Goal: Communication & Community: Connect with others

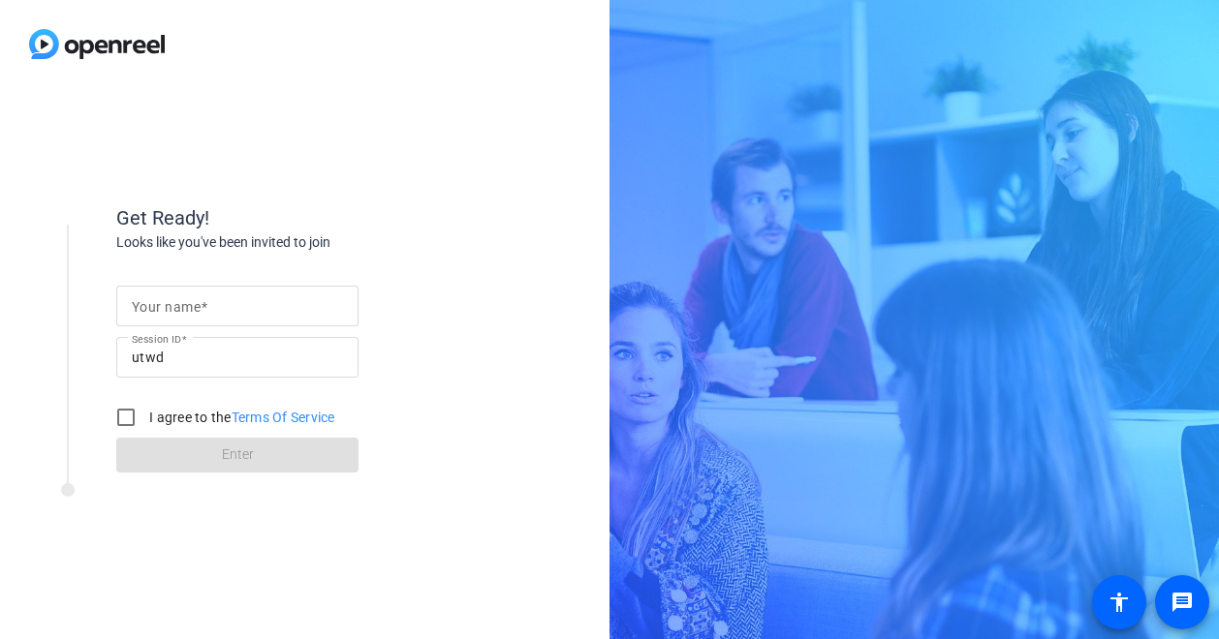
click at [928, 300] on div "Get Ready! Looks like you've been invited to join Your name Session ID utwd I a…" at bounding box center [609, 319] width 1219 height 639
click at [236, 286] on div at bounding box center [237, 306] width 211 height 41
click at [165, 304] on input "S" at bounding box center [237, 305] width 211 height 23
click at [475, 401] on div "Your name Selenay Hayta Session ID utwd I agree to the Terms Of Service Enter" at bounding box center [309, 363] width 387 height 220
click at [278, 314] on input "Selenay Hayta" at bounding box center [237, 305] width 211 height 23
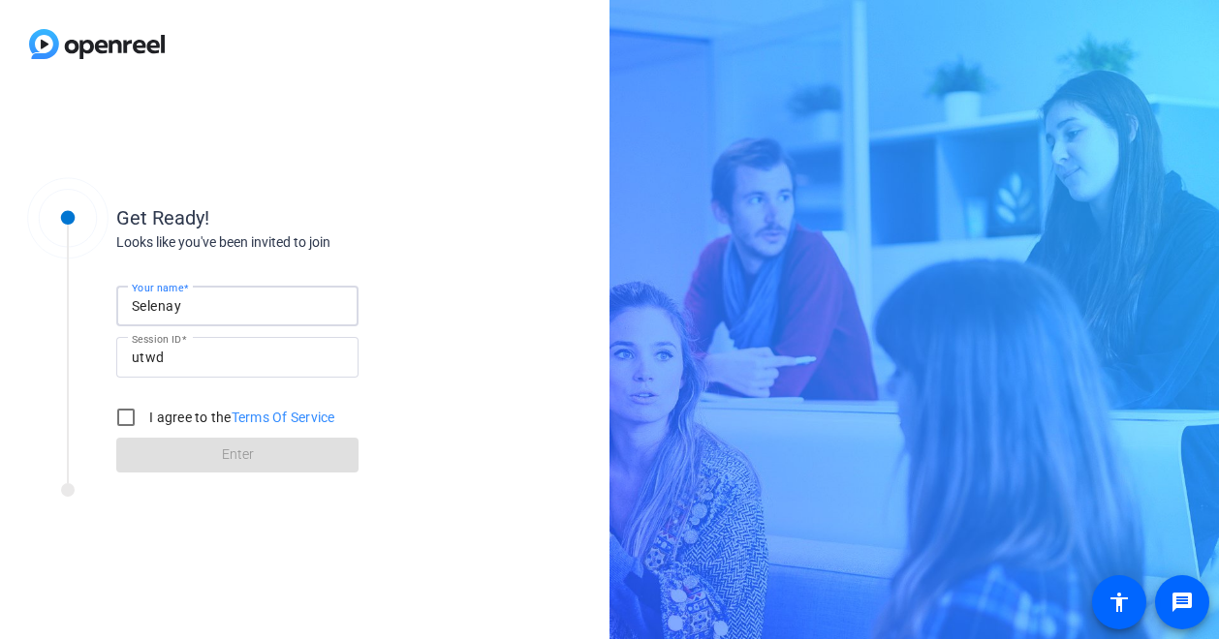
type input "Selenay"
click at [395, 251] on div "Looks like you've been invited to join" at bounding box center [309, 242] width 387 height 20
click at [139, 425] on input "I agree to the Terms Of Service" at bounding box center [126, 417] width 39 height 39
checkbox input "true"
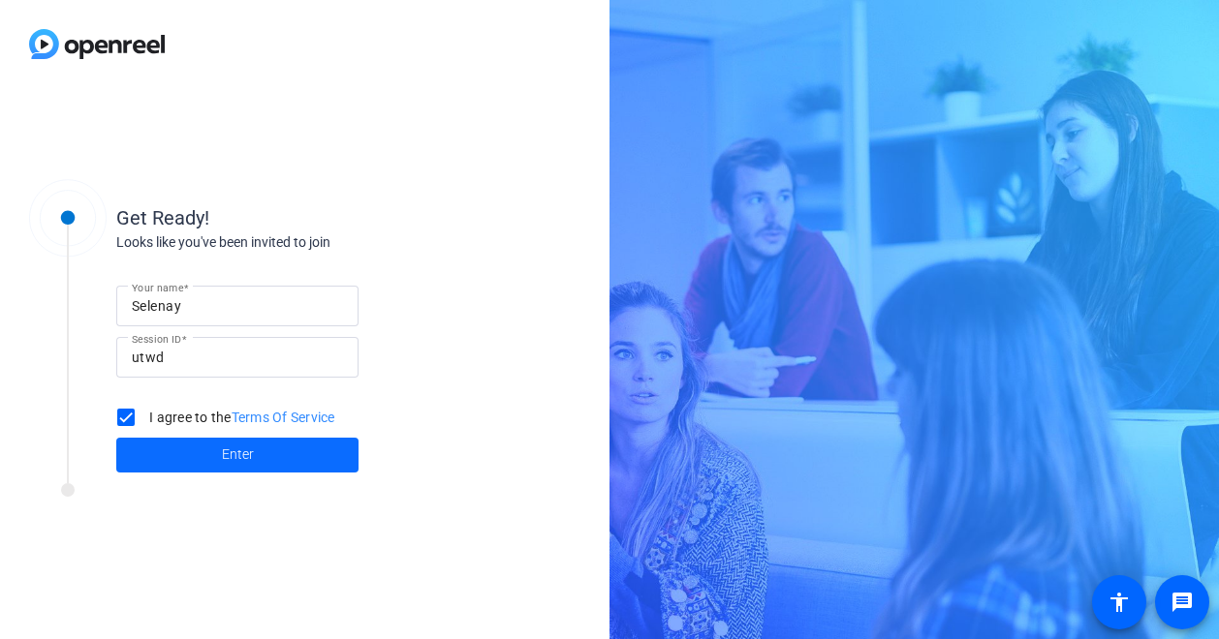
click at [191, 461] on span at bounding box center [237, 455] width 242 height 46
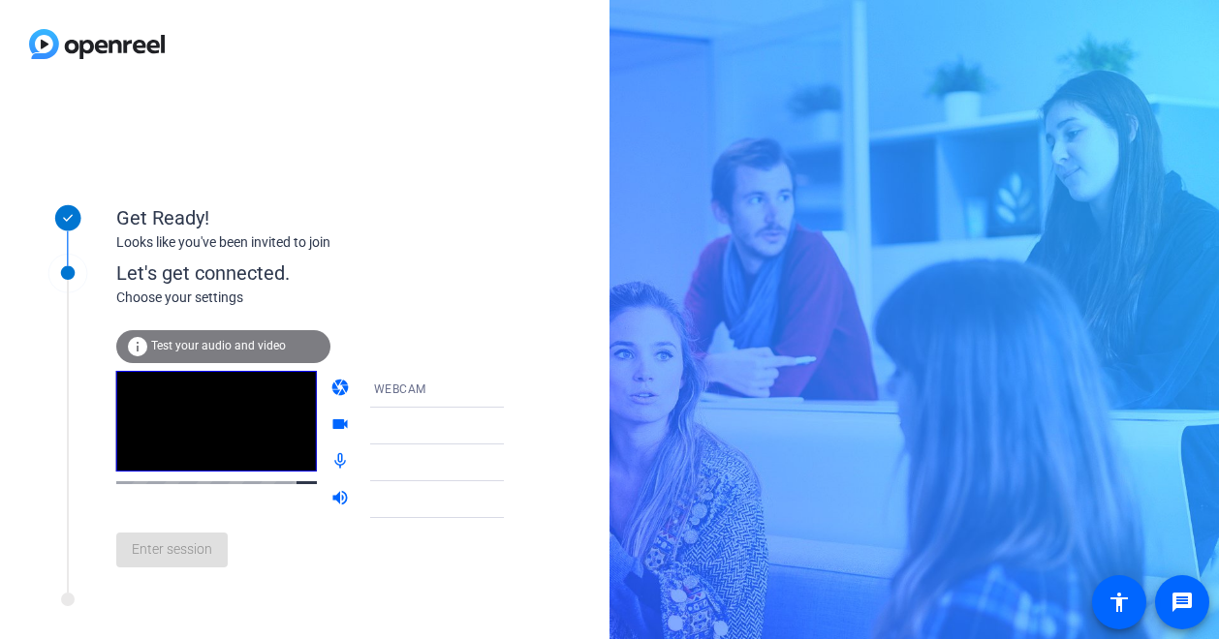
click at [381, 294] on div "Choose your settings" at bounding box center [329, 298] width 427 height 20
click at [374, 393] on span "WEBCAM" at bounding box center [400, 390] width 52 height 14
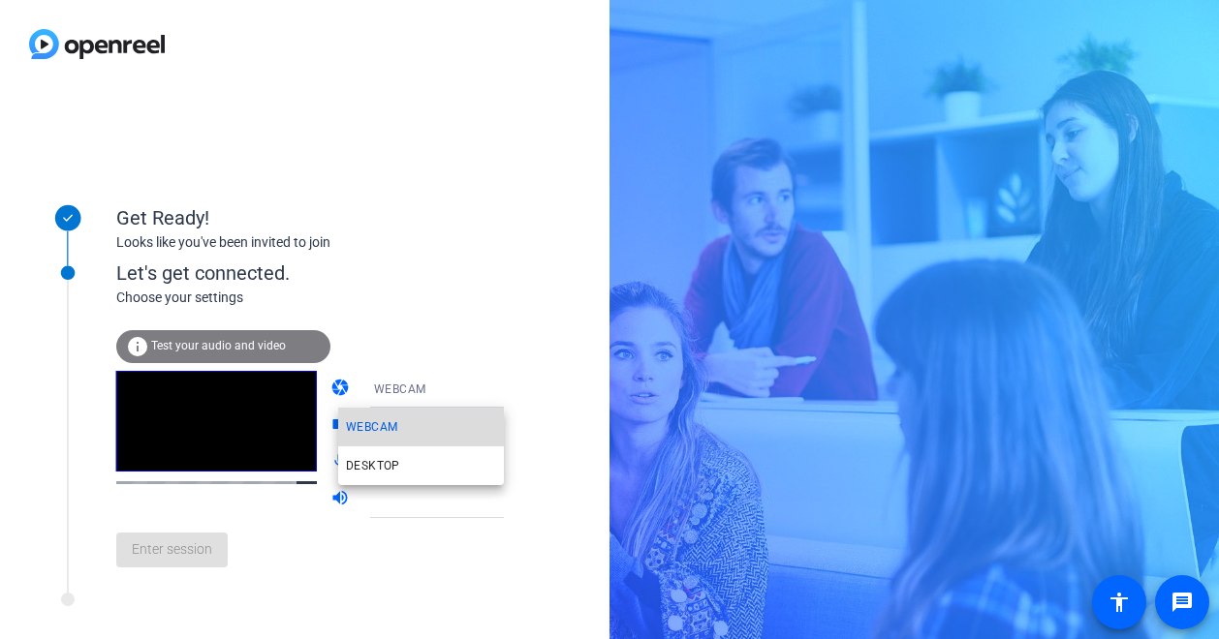
click at [377, 428] on span "WEBCAM" at bounding box center [371, 427] width 51 height 23
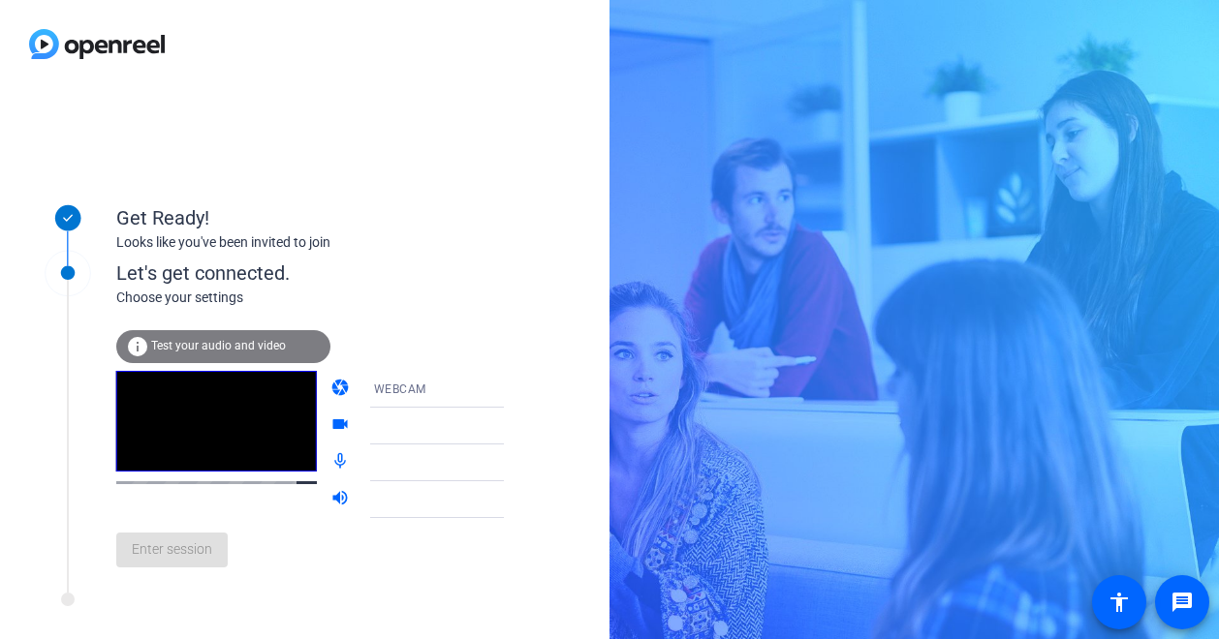
click at [423, 376] on div "WEBCAM" at bounding box center [451, 389] width 155 height 37
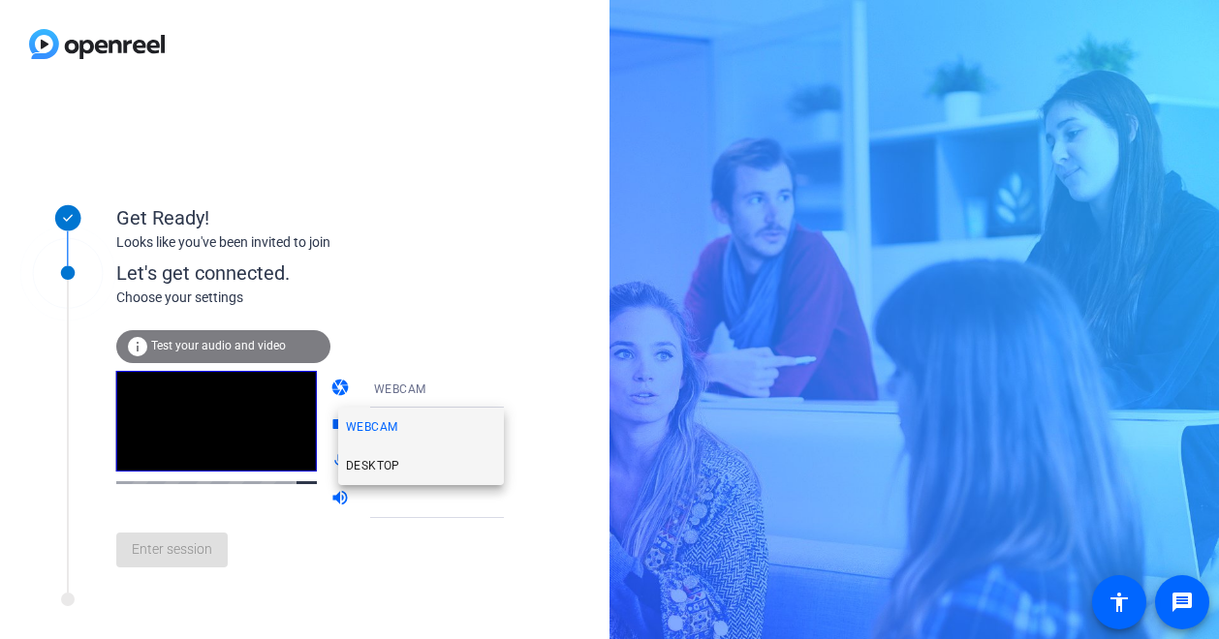
click at [401, 459] on mat-option "DESKTOP" at bounding box center [421, 466] width 166 height 39
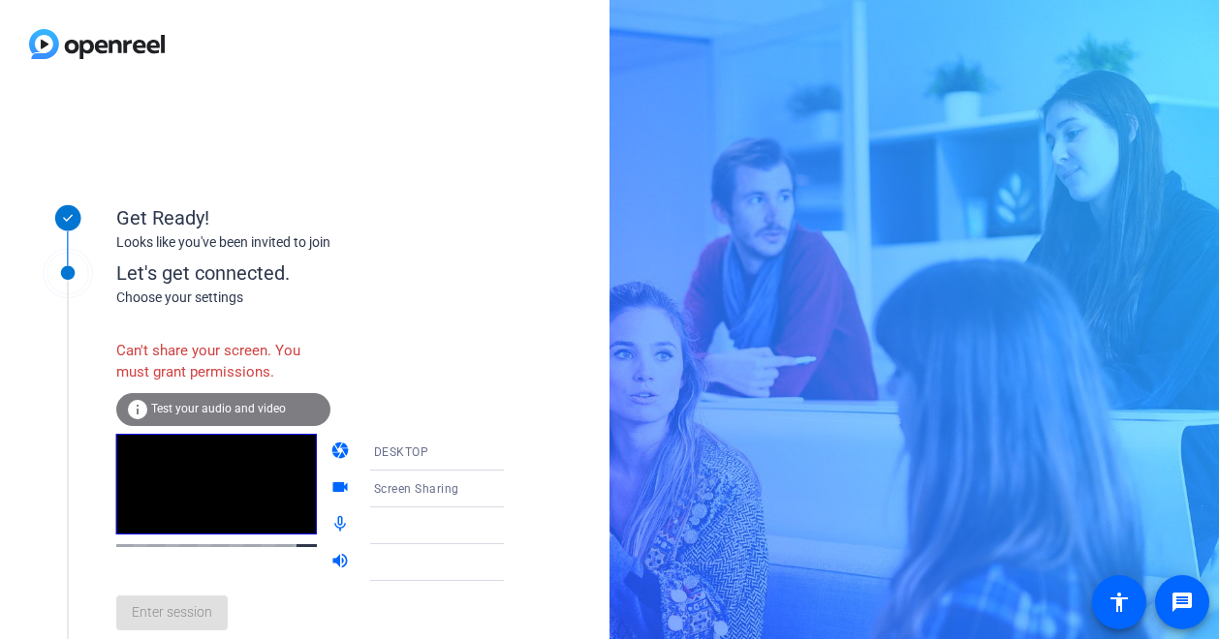
click at [473, 353] on div "Can't share your screen. You must grant permissions. info Test your audio and v…" at bounding box center [329, 487] width 427 height 315
click at [447, 240] on div "Looks like you've been invited to join" at bounding box center [309, 242] width 387 height 20
click at [168, 419] on div "info Test your audio and video" at bounding box center [223, 409] width 214 height 33
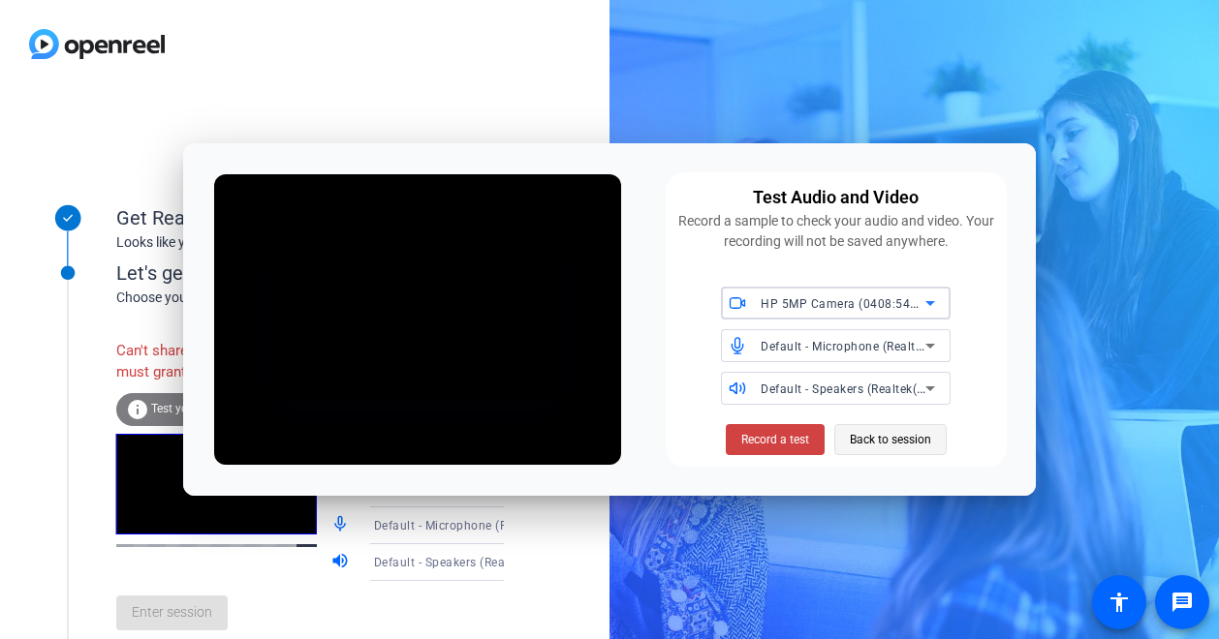
click at [862, 434] on span "Back to session" at bounding box center [890, 439] width 81 height 37
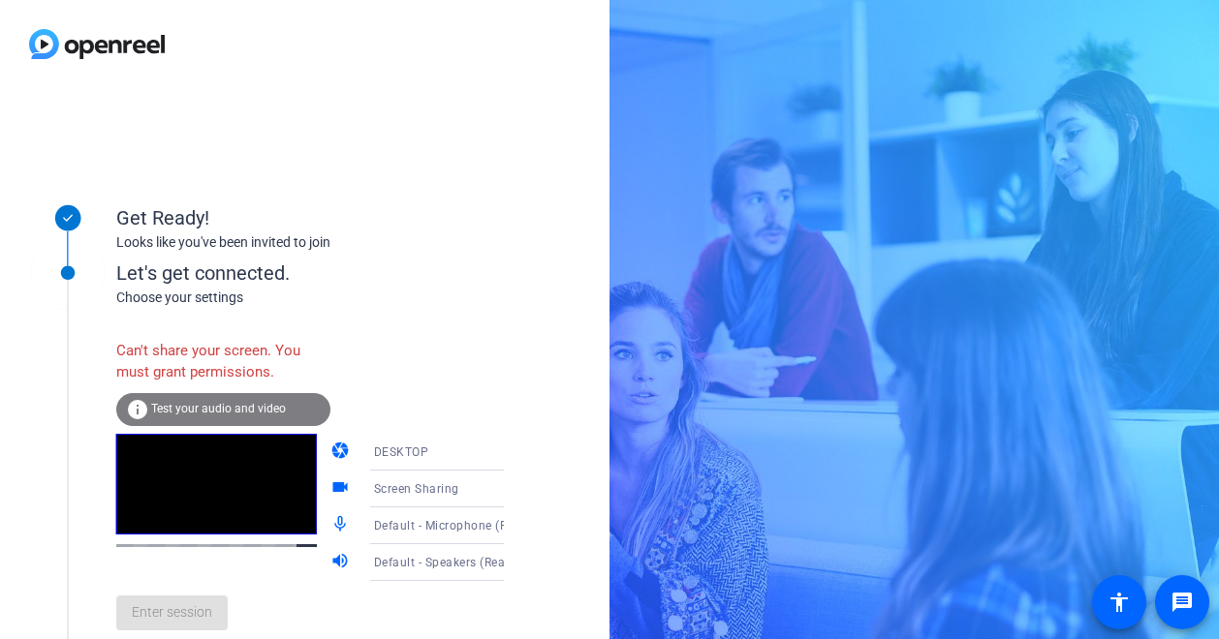
click at [201, 505] on video at bounding box center [216, 484] width 201 height 101
click at [515, 350] on div "Get Ready! Looks like you've been invited to join Let's get connected. Choose y…" at bounding box center [304, 363] width 609 height 551
click at [164, 485] on video at bounding box center [216, 484] width 201 height 101
click at [144, 403] on mat-icon "info" at bounding box center [137, 409] width 23 height 23
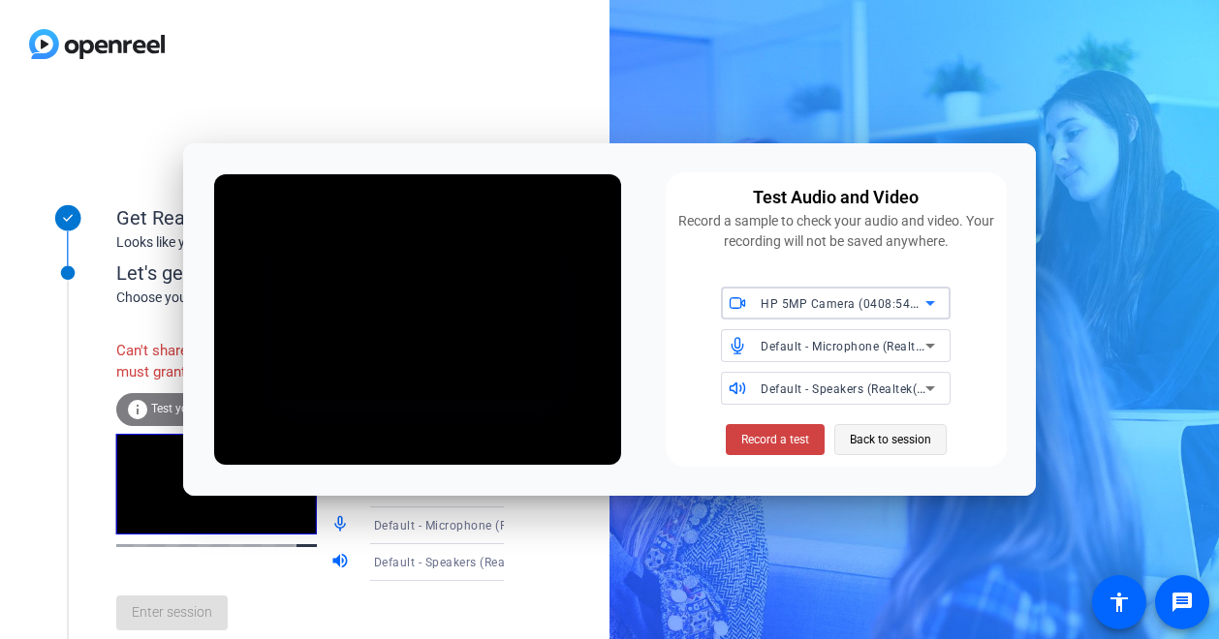
click at [905, 445] on span "Back to session" at bounding box center [890, 439] width 81 height 37
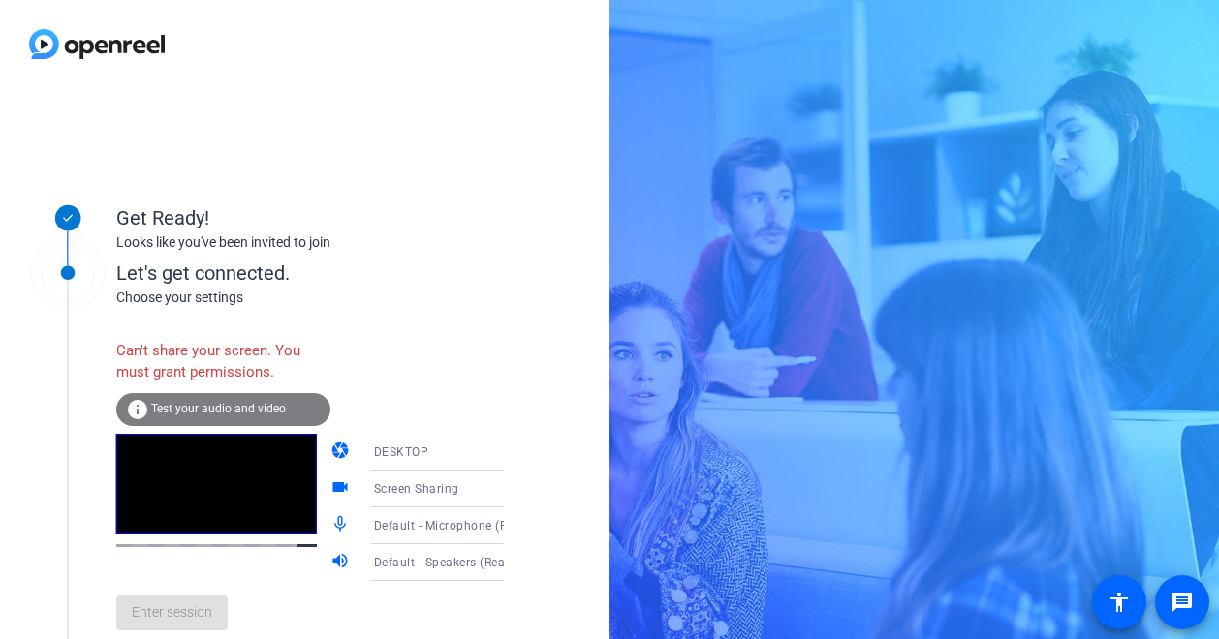
click at [189, 632] on div "Enter session" at bounding box center [329, 613] width 427 height 64
drag, startPoint x: 189, startPoint y: 632, endPoint x: 616, endPoint y: 141, distance: 650.2
click at [195, 623] on div "Enter session" at bounding box center [329, 613] width 427 height 64
click at [675, 108] on div "Get Ready! Looks like you've been invited to join Let's get connected. Choose y…" at bounding box center [609, 319] width 1219 height 639
click at [228, 581] on div at bounding box center [216, 507] width 201 height 147
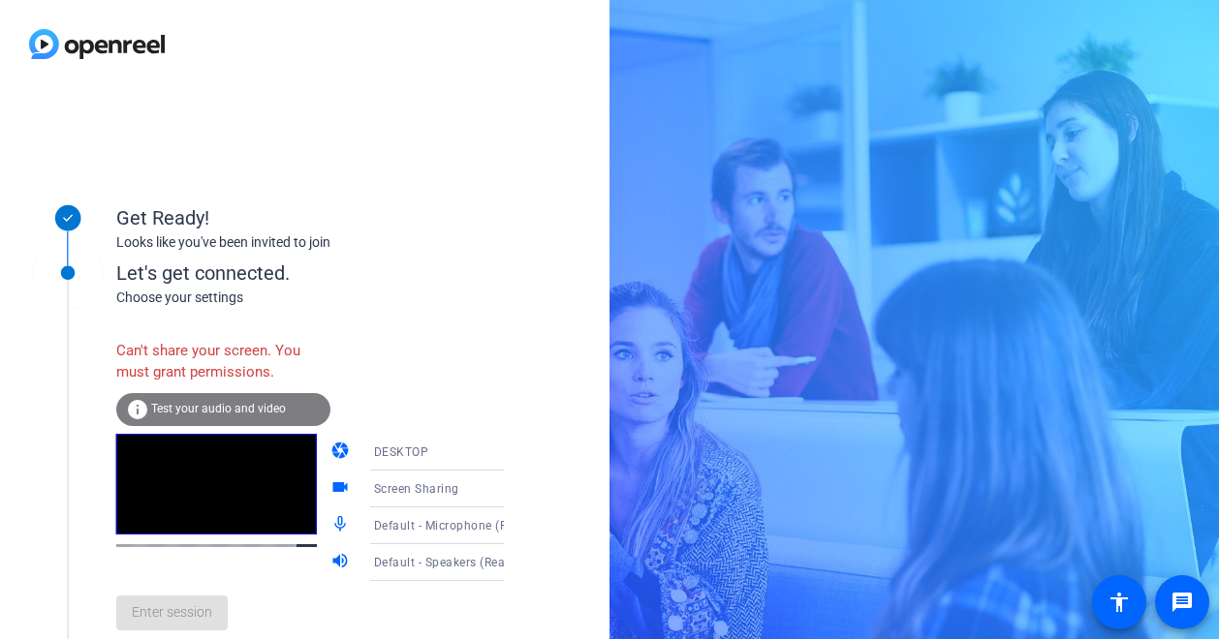
click at [234, 600] on div "Enter session" at bounding box center [329, 613] width 427 height 64
click at [237, 494] on video at bounding box center [216, 484] width 201 height 101
click at [337, 256] on div "Get Ready! Looks like you've been invited to join" at bounding box center [309, 213] width 387 height 86
click at [189, 629] on div "Enter session" at bounding box center [329, 613] width 427 height 64
click at [58, 272] on g at bounding box center [68, 274] width 98 height 98
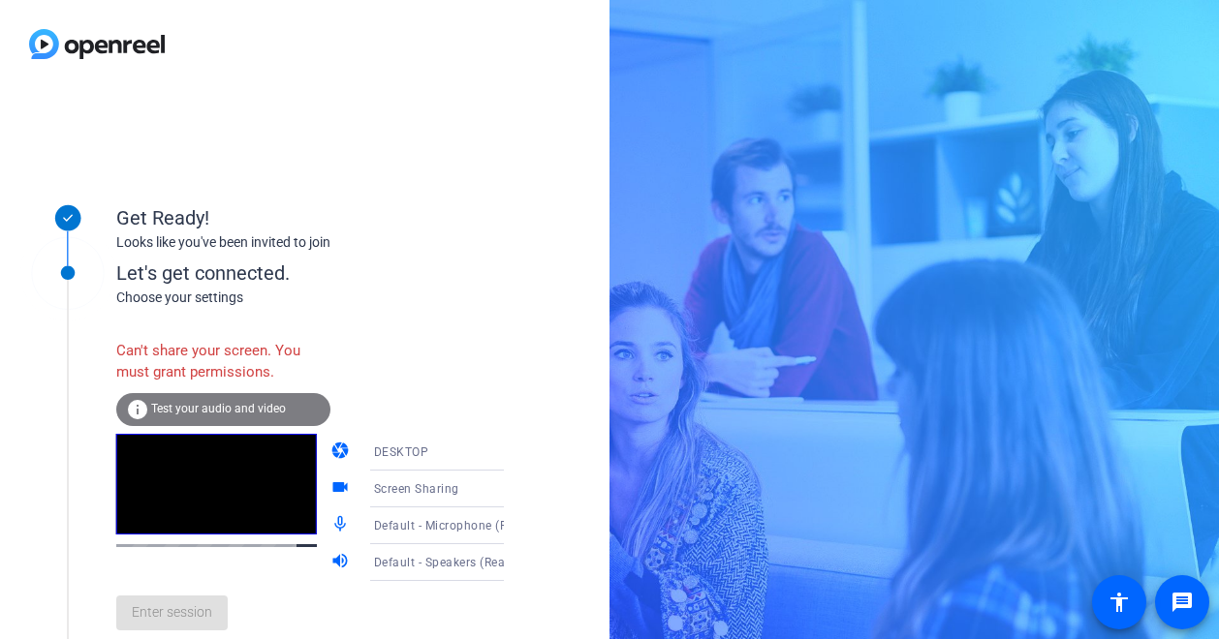
click at [184, 398] on div "info Test your audio and video" at bounding box center [223, 409] width 214 height 33
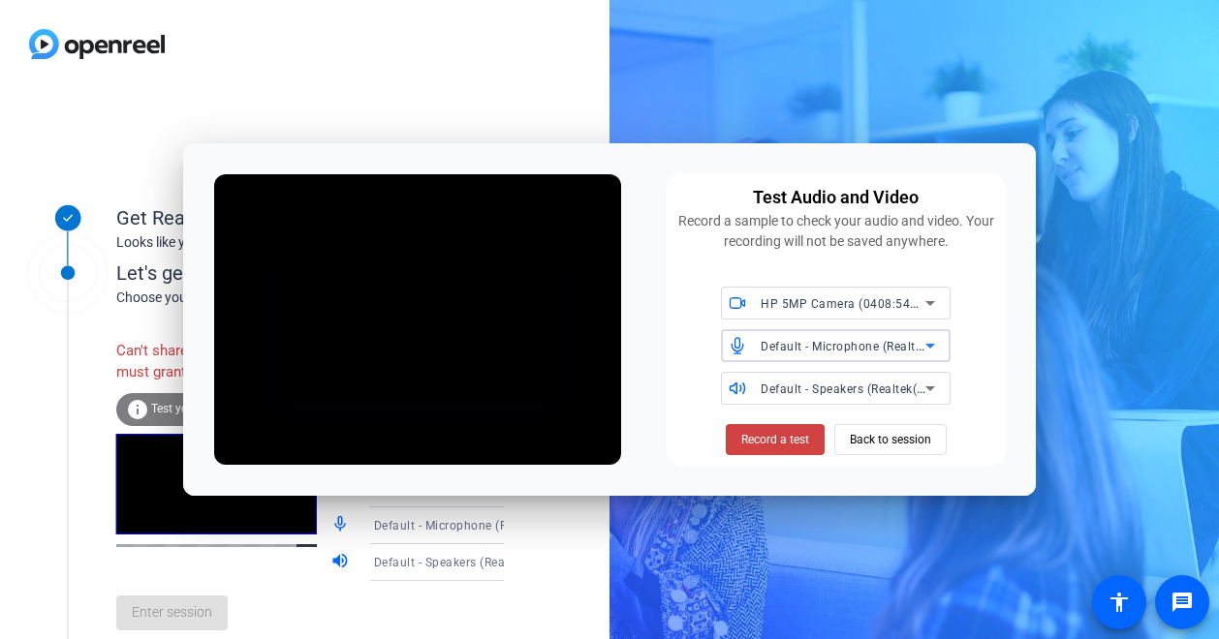
click at [908, 354] on div "Default - Microphone (Realtek(R) Audio)" at bounding box center [842, 346] width 165 height 24
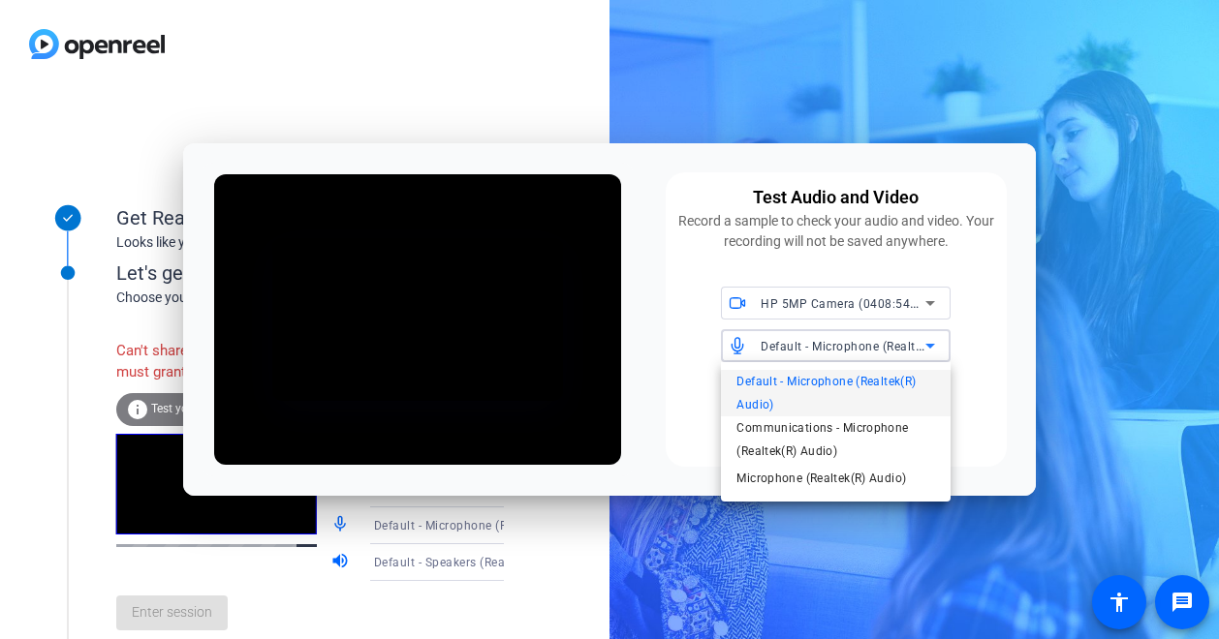
click at [908, 354] on div at bounding box center [609, 319] width 1219 height 639
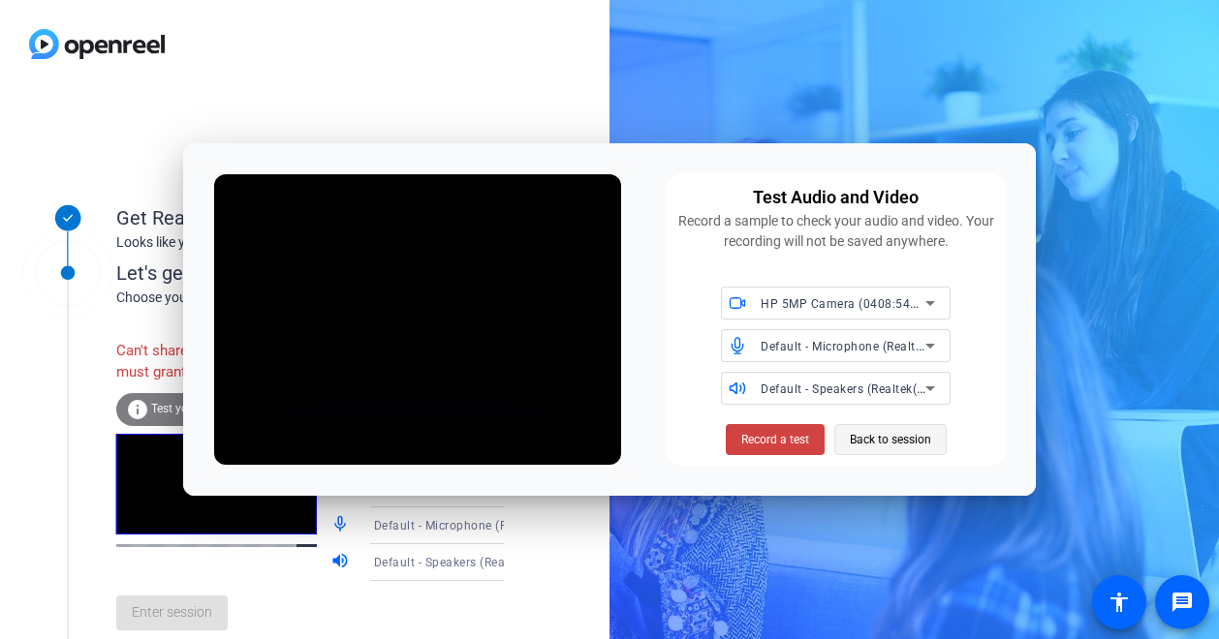
click at [847, 439] on span at bounding box center [890, 440] width 110 height 46
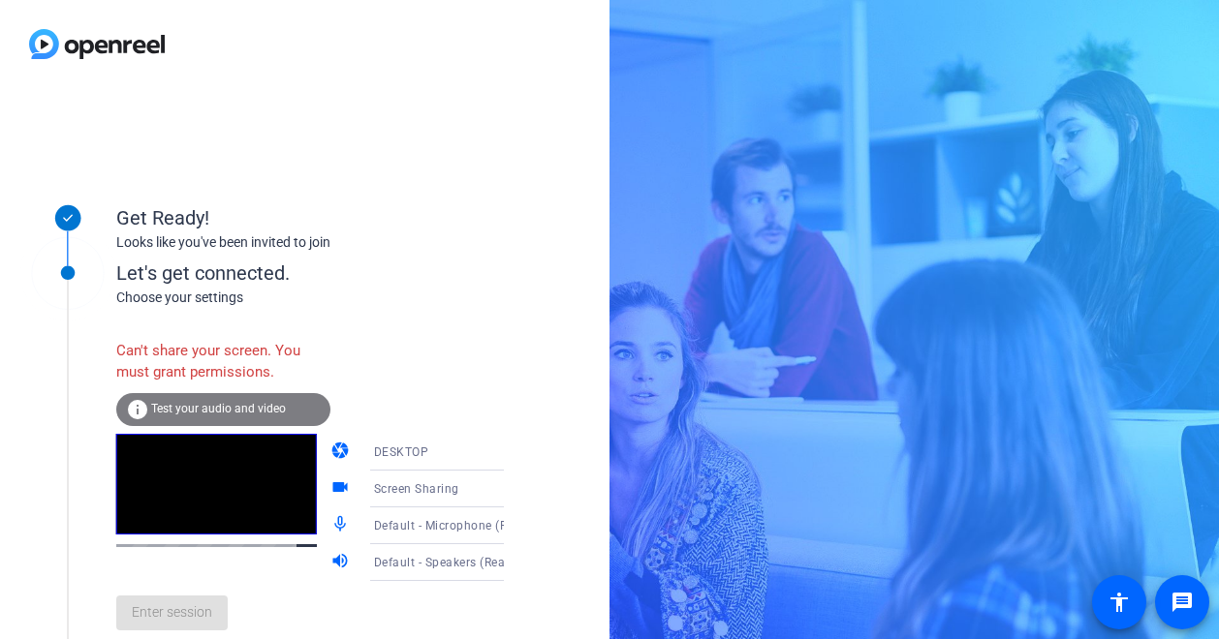
click at [188, 634] on div "Enter session" at bounding box center [329, 613] width 427 height 64
click at [201, 265] on div "Get Ready! Looks like you've been invited to join" at bounding box center [261, 218] width 484 height 97
click at [227, 276] on div "Let's get connected." at bounding box center [329, 273] width 427 height 29
click at [222, 365] on div "Can't share your screen. You must grant permissions." at bounding box center [223, 361] width 214 height 63
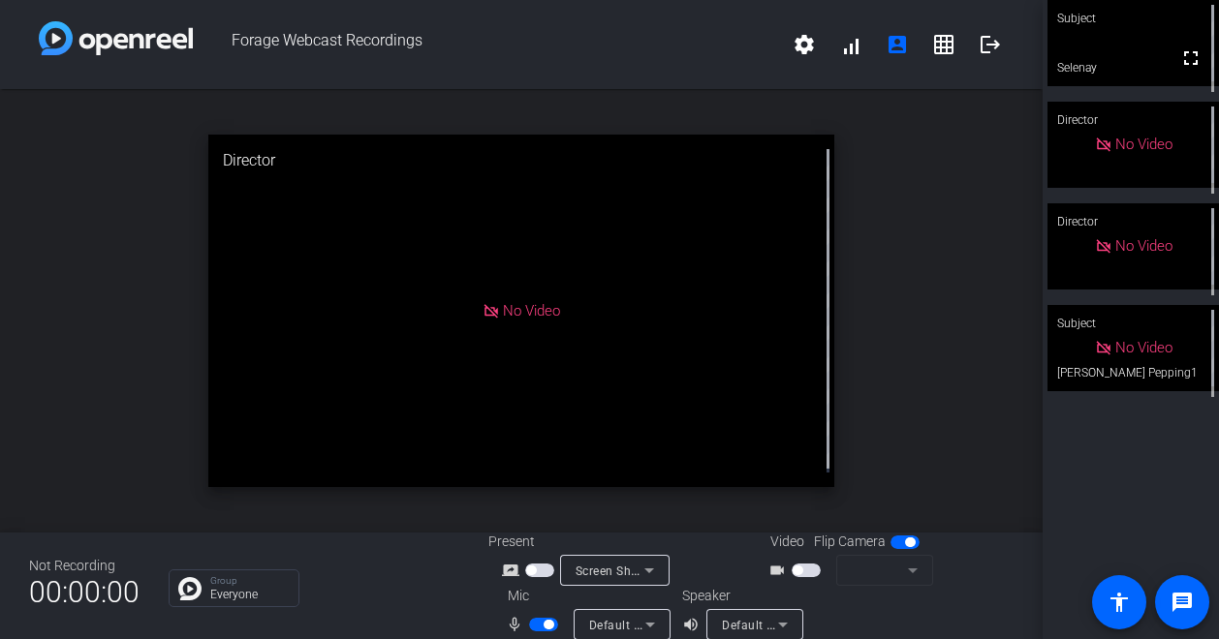
click at [938, 389] on div "open_in_new Director No Video" at bounding box center [521, 311] width 1042 height 444
click at [503, 313] on span "No Video" at bounding box center [531, 310] width 57 height 17
click at [473, 317] on div "No Video" at bounding box center [521, 311] width 626 height 352
click at [924, 292] on div "open_in_new Director No Video" at bounding box center [521, 311] width 1042 height 444
click at [645, 575] on icon at bounding box center [648, 570] width 23 height 23
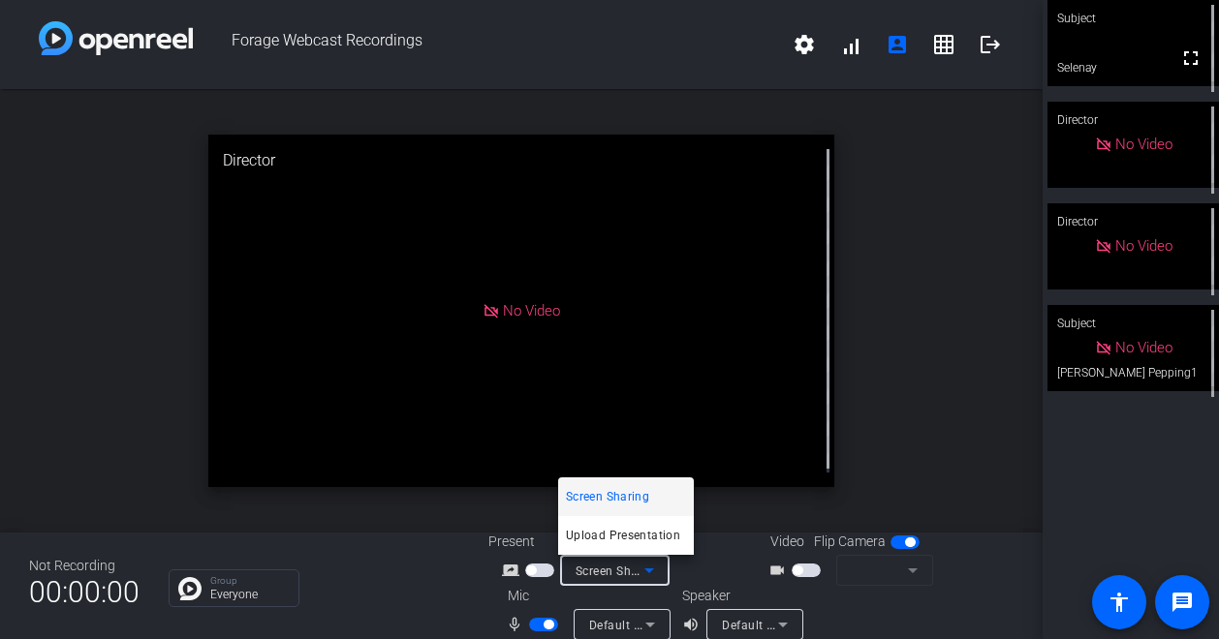
click at [645, 575] on div at bounding box center [609, 319] width 1219 height 639
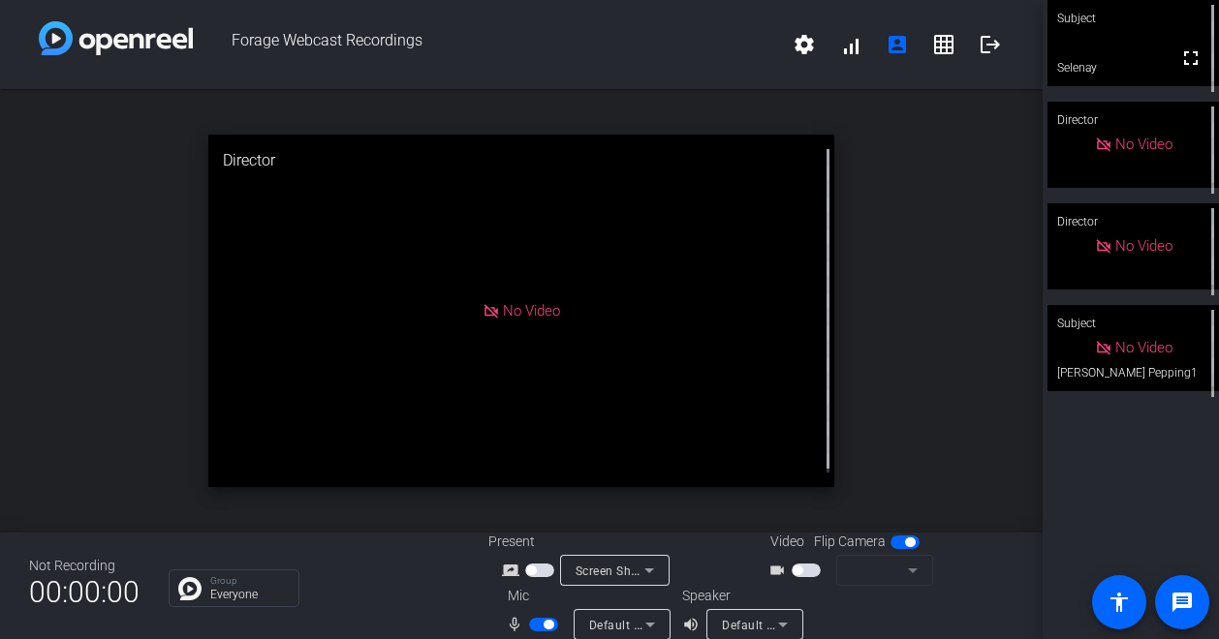
click at [544, 570] on span "button" at bounding box center [539, 571] width 29 height 14
click at [440, 278] on div "No Video" at bounding box center [521, 311] width 626 height 352
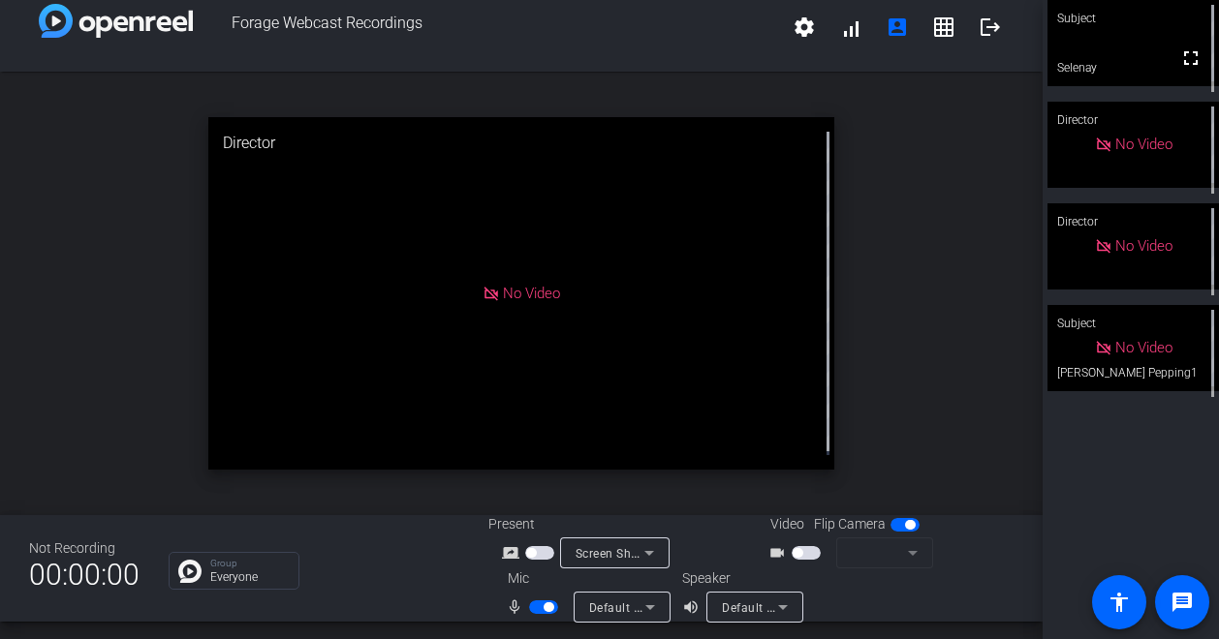
scroll to position [22, 0]
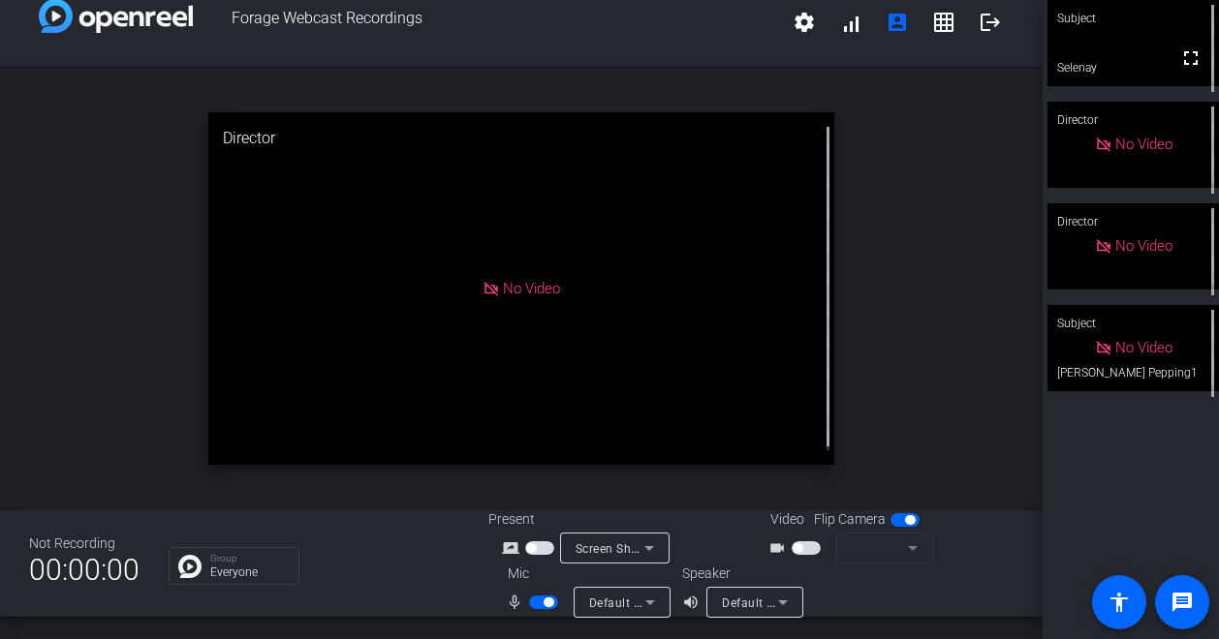
click at [802, 547] on span "button" at bounding box center [805, 548] width 29 height 14
click at [932, 280] on div "open_in_new Director No Video" at bounding box center [521, 289] width 1042 height 444
click at [957, 201] on div "open_in_new Director No Video" at bounding box center [521, 289] width 1042 height 444
click at [947, 285] on div "open_in_new Director No Video" at bounding box center [521, 289] width 1042 height 444
click at [540, 542] on span "button" at bounding box center [539, 548] width 29 height 14
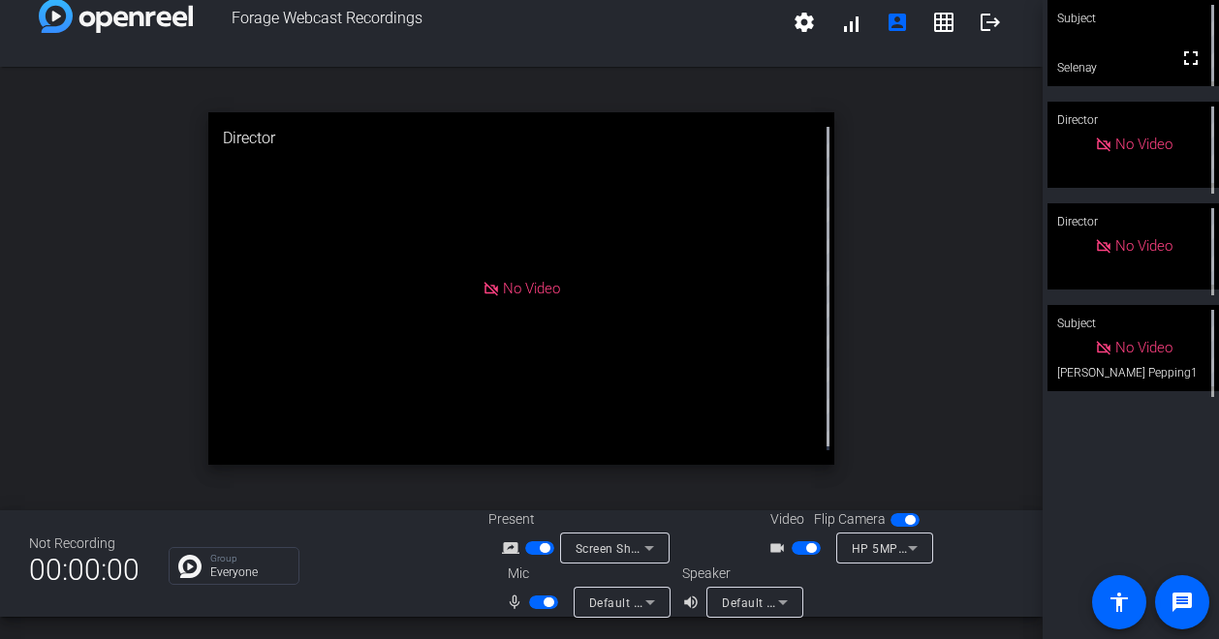
click at [942, 311] on div "open_in_new Director No Video" at bounding box center [521, 289] width 1042 height 444
click at [919, 437] on div "open_in_new Director No Video" at bounding box center [521, 289] width 1042 height 444
click at [951, 142] on div "open_in_new Director No Video" at bounding box center [521, 289] width 1042 height 444
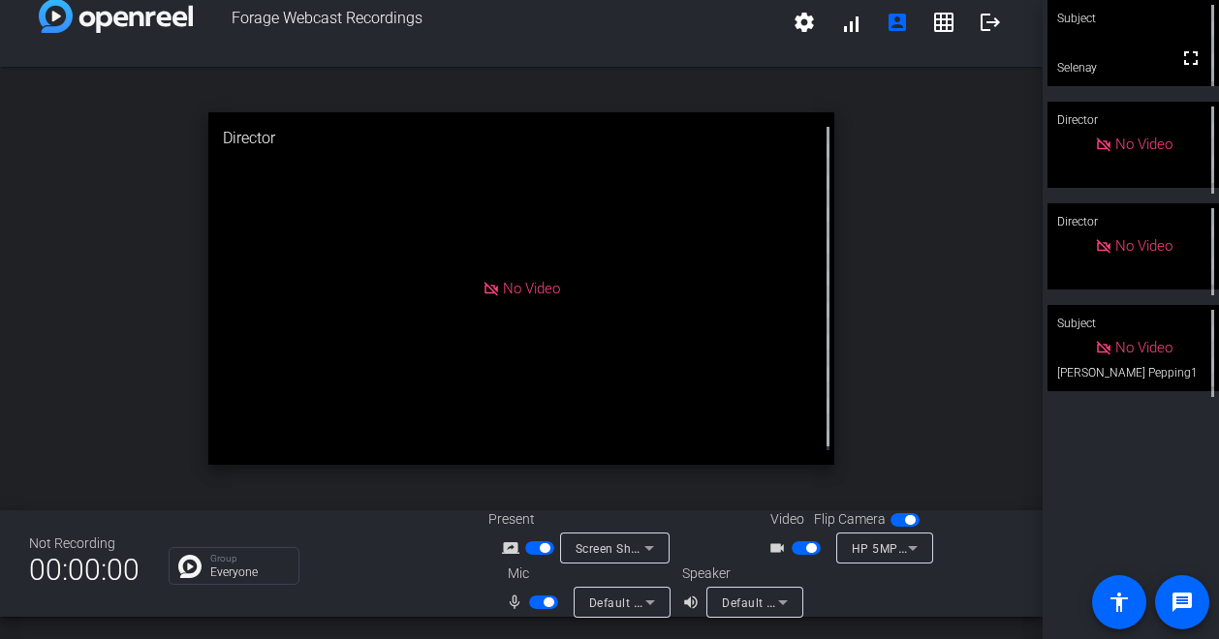
click at [934, 276] on div "open_in_new Director No Video" at bounding box center [521, 289] width 1042 height 444
click at [916, 247] on div "open_in_new Director No Video" at bounding box center [521, 289] width 1042 height 444
click at [941, 235] on div "open_in_new Director No Video" at bounding box center [521, 289] width 1042 height 444
click at [976, 275] on div "open_in_new Director No Video" at bounding box center [521, 289] width 1042 height 444
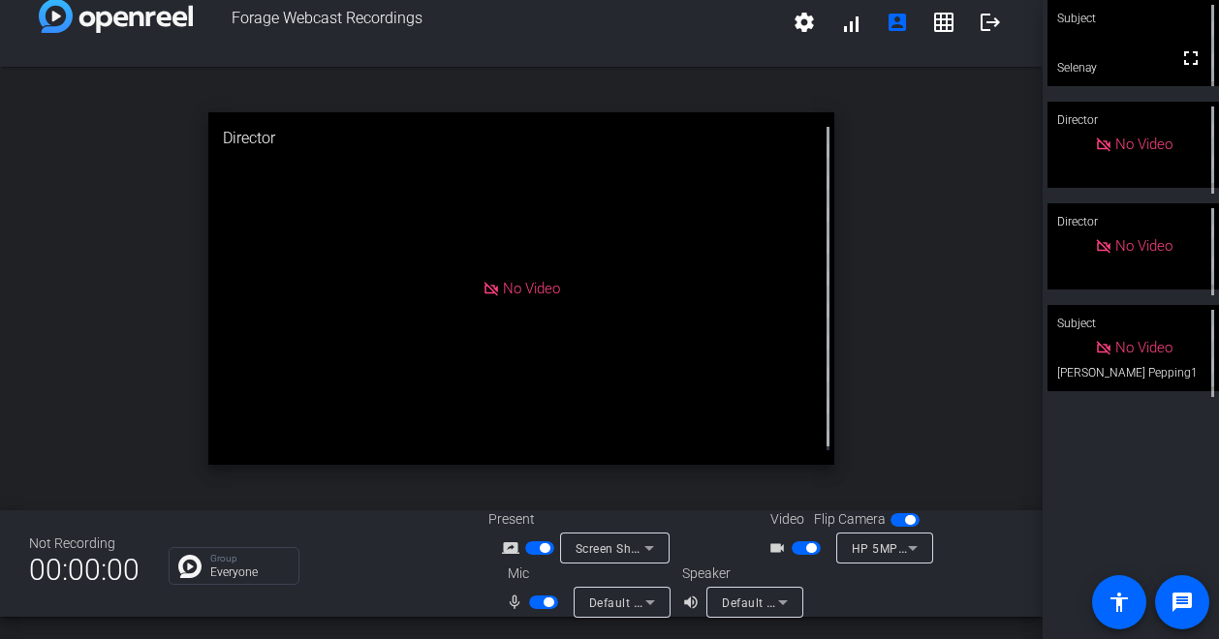
click at [982, 210] on div "open_in_new Director No Video" at bounding box center [521, 289] width 1042 height 444
